Goal: Information Seeking & Learning: Learn about a topic

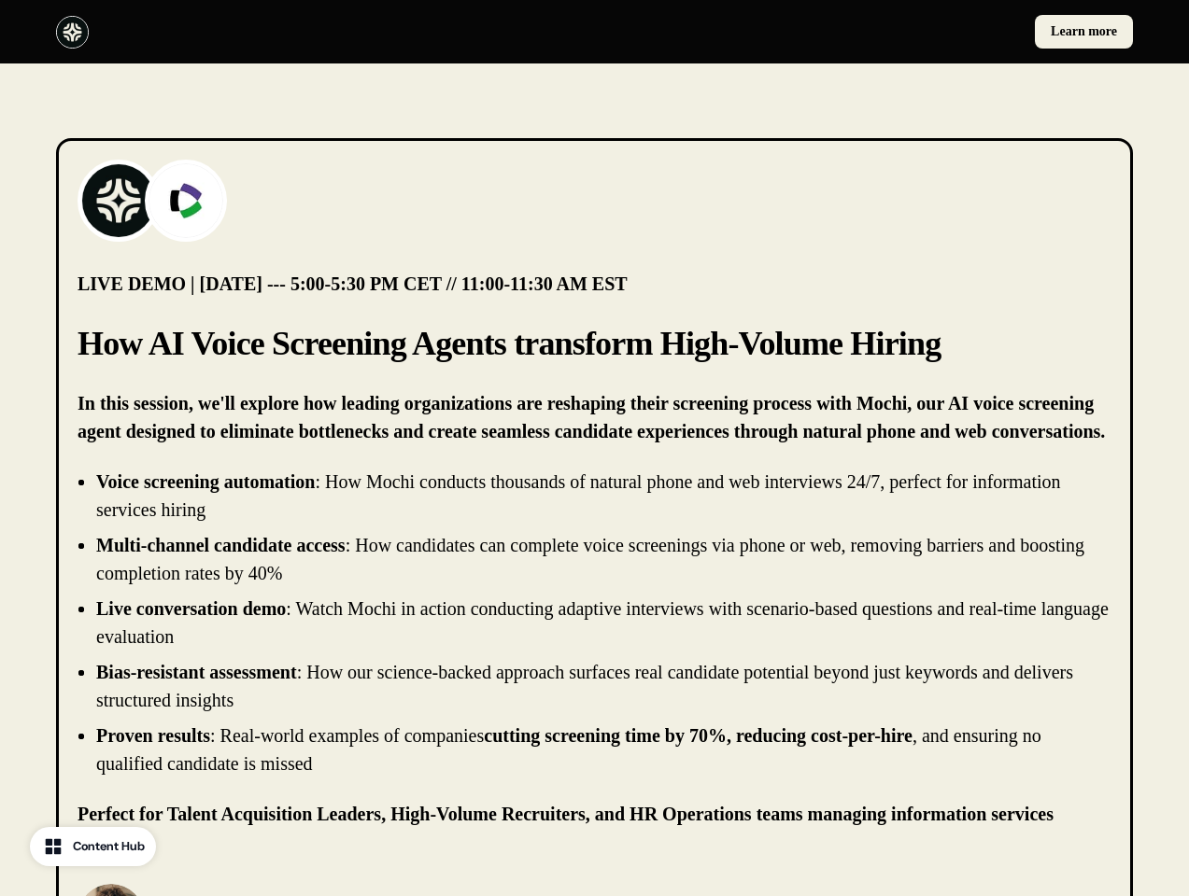
click at [594, 32] on div "Learn more" at bounding box center [594, 31] width 1189 height 63
click at [321, 32] on div at bounding box center [321, 32] width 531 height 33
click at [867, 32] on div "Learn more" at bounding box center [867, 32] width 531 height 34
click at [119, 201] on img at bounding box center [118, 200] width 75 height 75
click at [186, 201] on img at bounding box center [185, 200] width 75 height 75
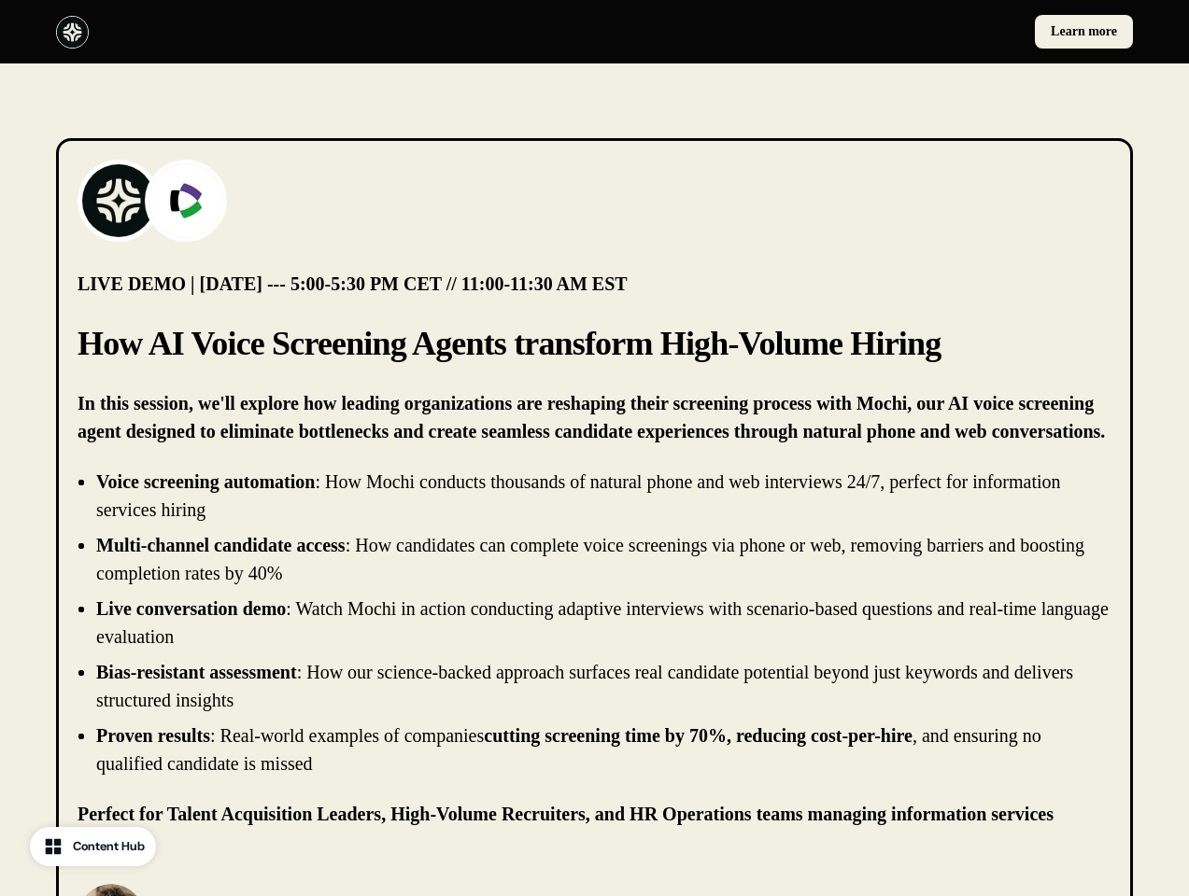
click at [594, 623] on li "Live conversation demo : Watch Mochi in action conducting adaptive interviews w…" at bounding box center [603, 623] width 1015 height 56
click at [242, 895] on p "[PERSON_NAME]" at bounding box center [271, 908] width 223 height 22
